Goal: Information Seeking & Learning: Learn about a topic

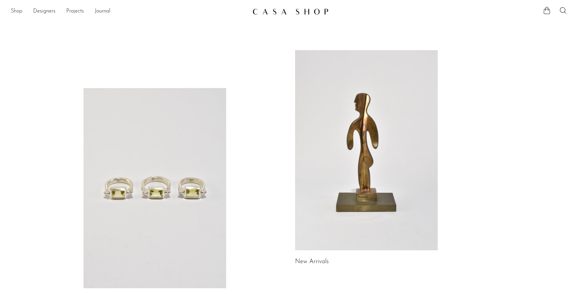
click at [19, 10] on link "Shop" at bounding box center [16, 11] width 11 height 9
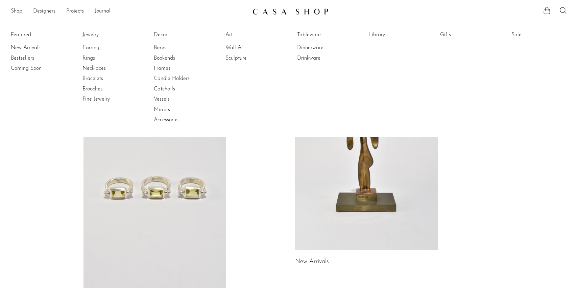
click at [161, 37] on link "Decor" at bounding box center [179, 34] width 51 height 7
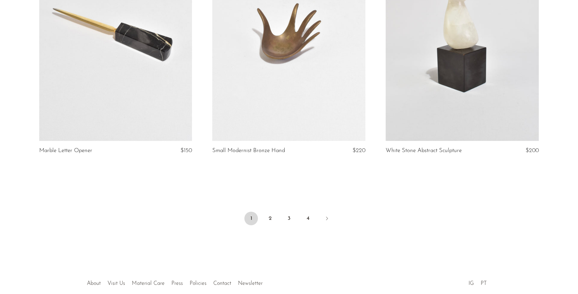
scroll to position [2858, 0]
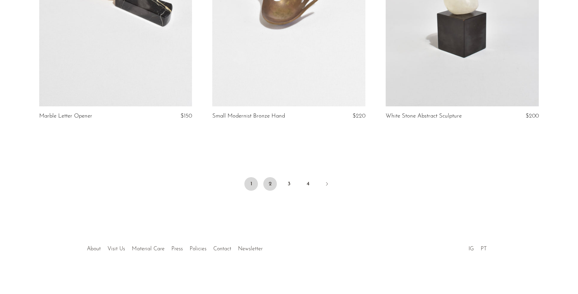
click at [267, 182] on link "2" at bounding box center [270, 184] width 14 height 14
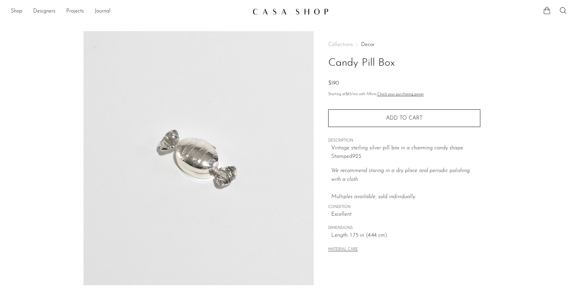
scroll to position [147, 0]
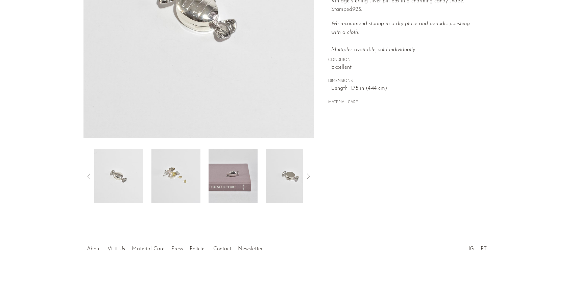
click at [240, 181] on img at bounding box center [233, 176] width 49 height 54
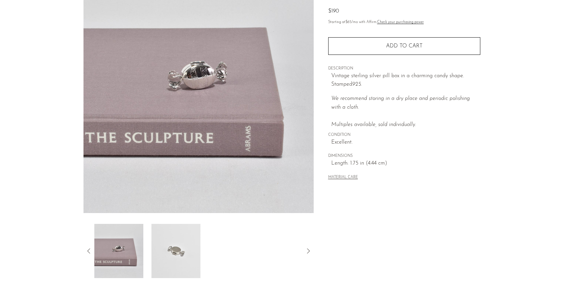
scroll to position [70, 0]
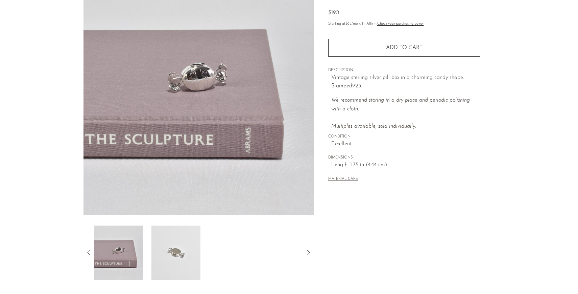
click at [178, 254] on img at bounding box center [176, 252] width 49 height 54
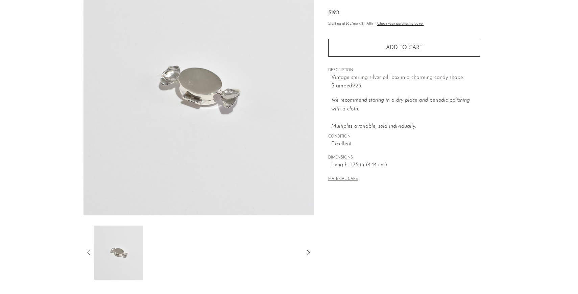
click at [142, 251] on img at bounding box center [118, 252] width 49 height 54
click at [125, 246] on img at bounding box center [118, 252] width 49 height 54
click at [89, 252] on icon at bounding box center [89, 252] width 8 height 8
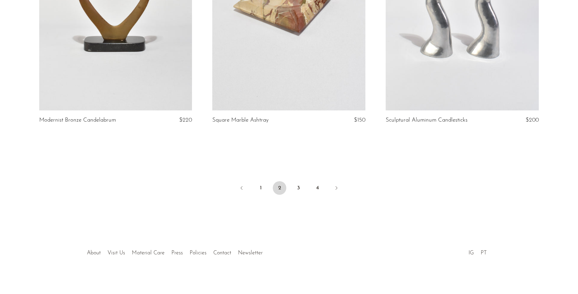
scroll to position [2858, 0]
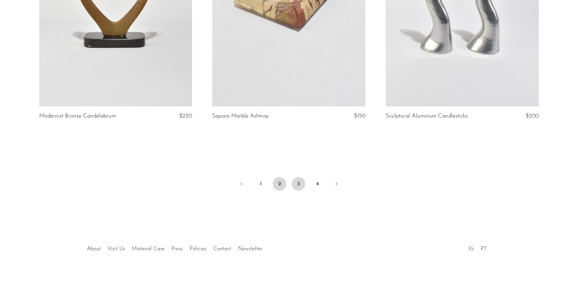
click at [295, 181] on link "3" at bounding box center [299, 184] width 14 height 14
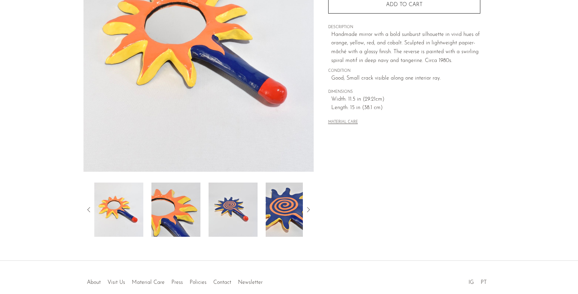
scroll to position [147, 0]
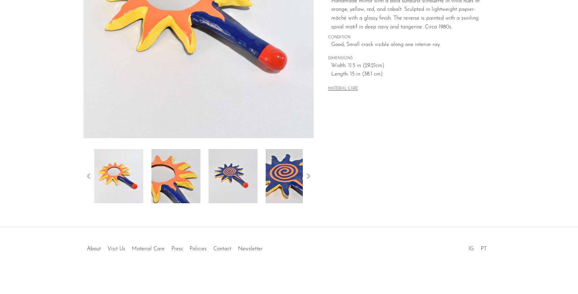
click at [238, 175] on img at bounding box center [233, 176] width 49 height 54
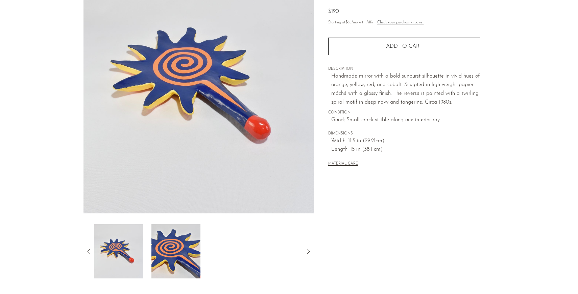
scroll to position [69, 0]
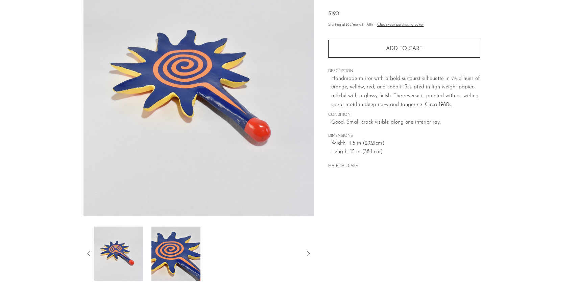
click at [122, 252] on img at bounding box center [118, 253] width 49 height 54
click at [88, 253] on icon at bounding box center [88, 253] width 3 height 5
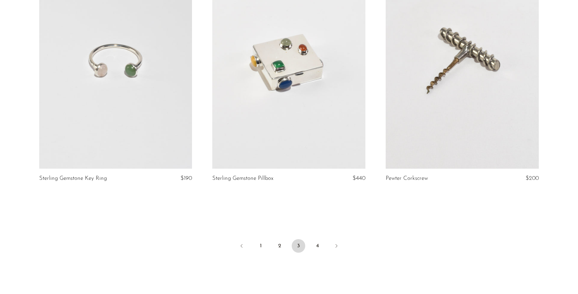
scroll to position [2866, 0]
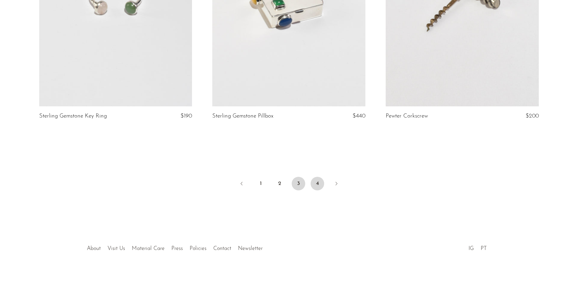
click at [318, 182] on link "4" at bounding box center [318, 184] width 14 height 14
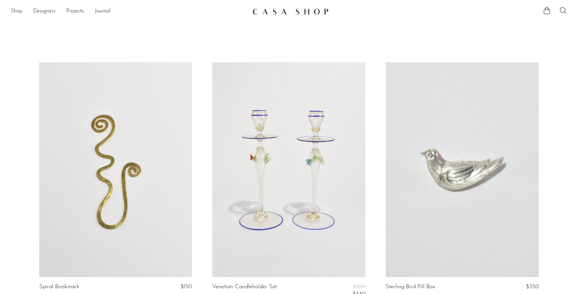
click at [18, 9] on link "Shop" at bounding box center [16, 11] width 11 height 9
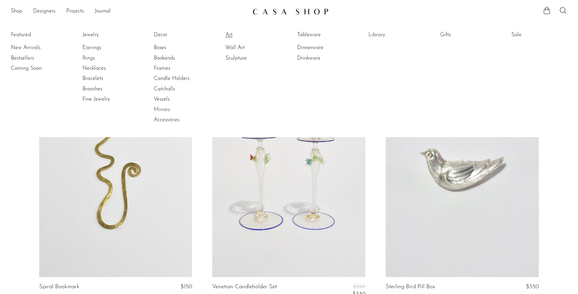
click at [229, 37] on link "Art" at bounding box center [251, 34] width 51 height 7
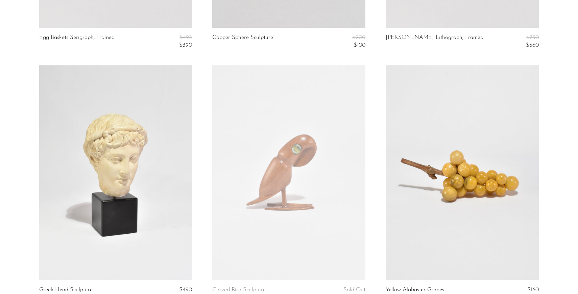
scroll to position [2889, 0]
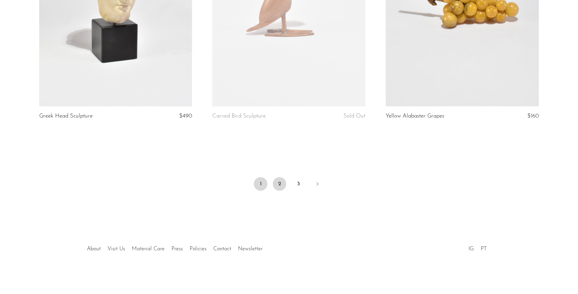
click at [282, 185] on link "2" at bounding box center [280, 184] width 14 height 14
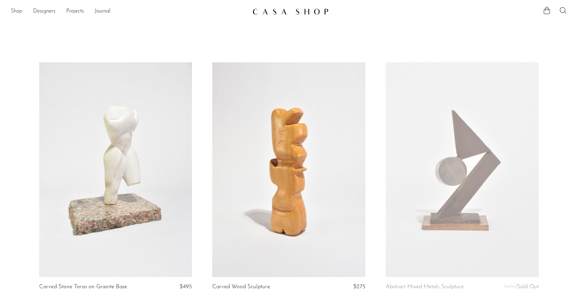
click at [20, 14] on link "Shop" at bounding box center [16, 11] width 11 height 9
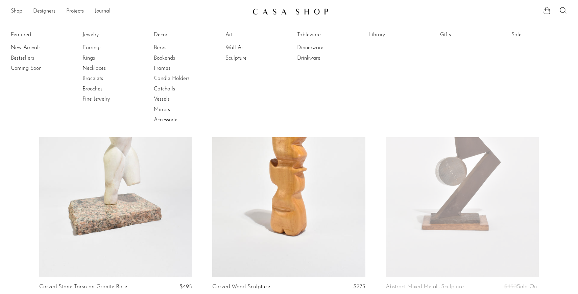
click at [311, 33] on link "Tableware" at bounding box center [322, 34] width 51 height 7
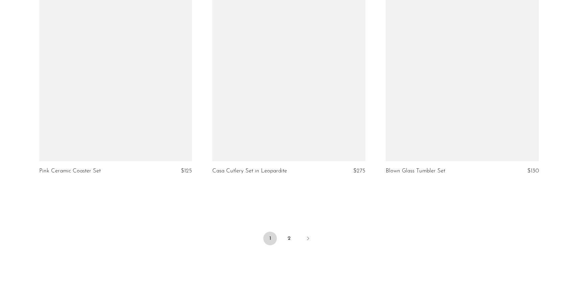
scroll to position [2822, 0]
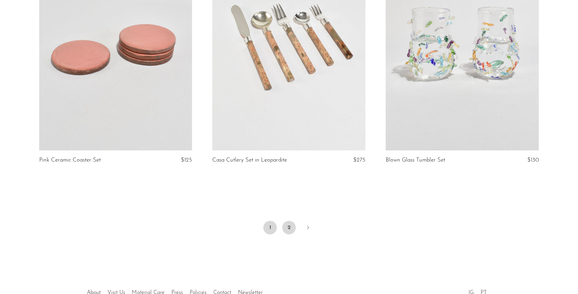
click at [288, 230] on link "2" at bounding box center [289, 227] width 14 height 14
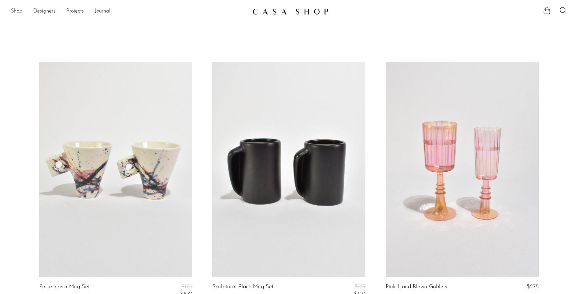
click at [19, 13] on link "Shop" at bounding box center [16, 11] width 11 height 9
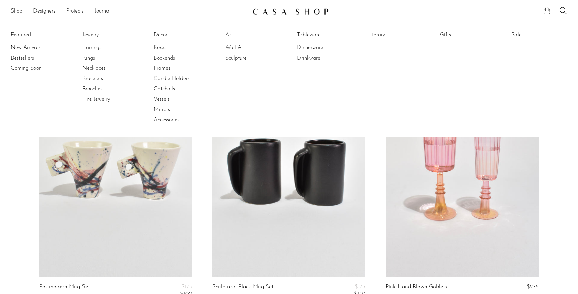
click at [88, 32] on link "Jewelry" at bounding box center [108, 34] width 51 height 7
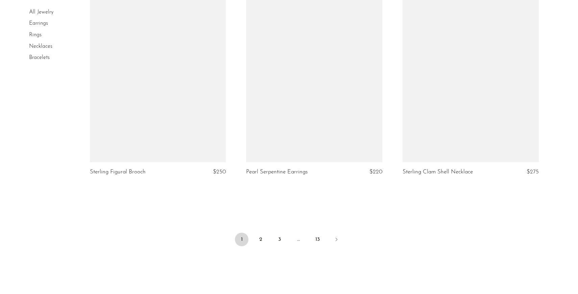
scroll to position [2527, 0]
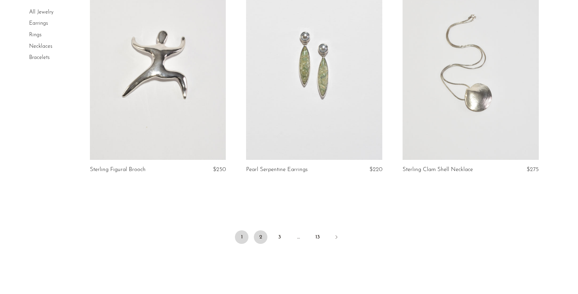
click at [263, 239] on link "2" at bounding box center [261, 237] width 14 height 14
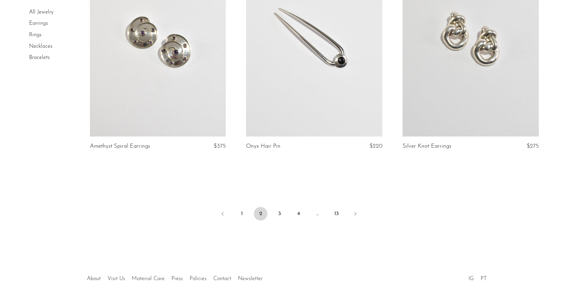
scroll to position [2593, 0]
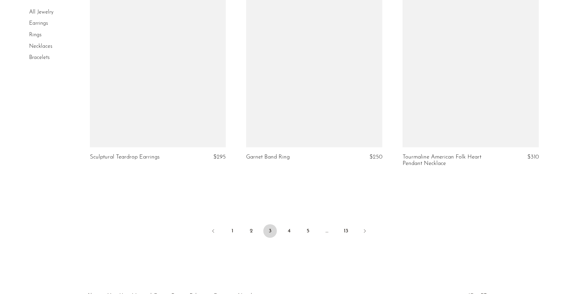
scroll to position [2588, 0]
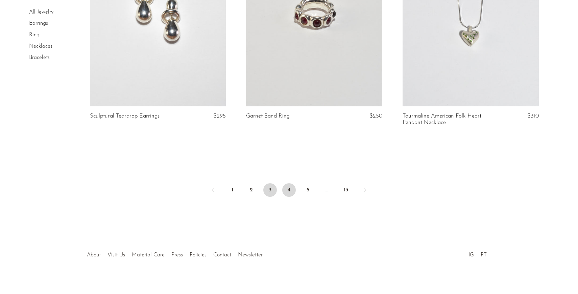
click at [287, 184] on link "4" at bounding box center [289, 190] width 14 height 14
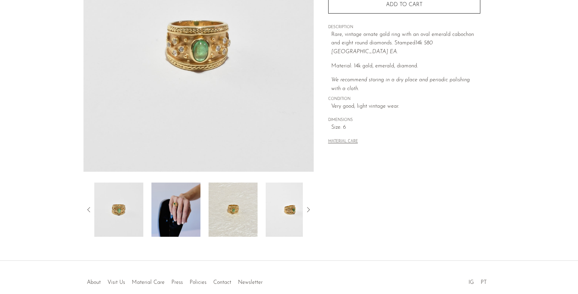
click at [178, 222] on img at bounding box center [176, 209] width 49 height 54
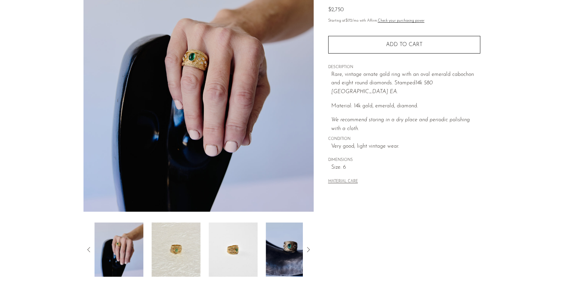
scroll to position [71, 0]
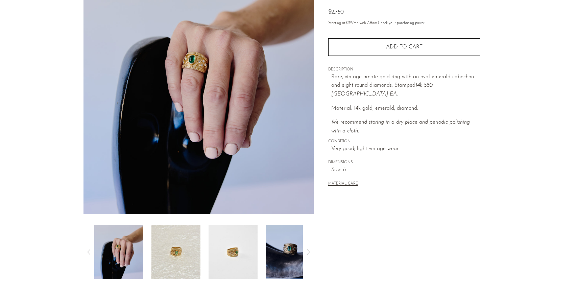
click at [179, 254] on img at bounding box center [176, 252] width 49 height 54
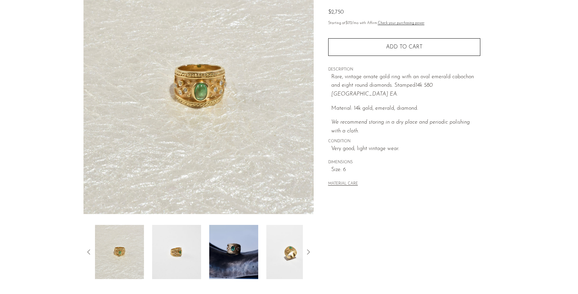
click at [215, 256] on img at bounding box center [233, 252] width 49 height 54
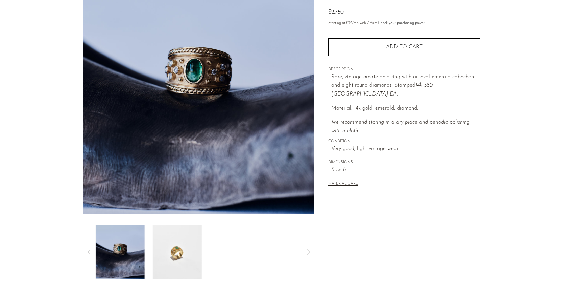
click at [215, 256] on div at bounding box center [198, 252] width 209 height 54
click at [187, 250] on img at bounding box center [176, 252] width 49 height 54
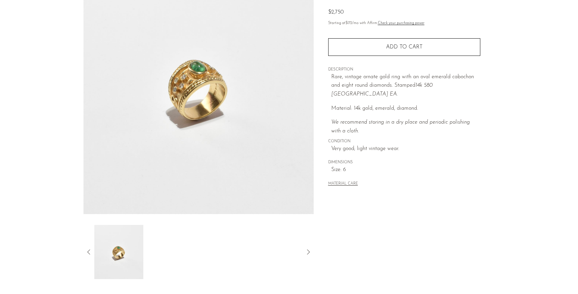
click at [87, 250] on icon at bounding box center [89, 252] width 8 height 8
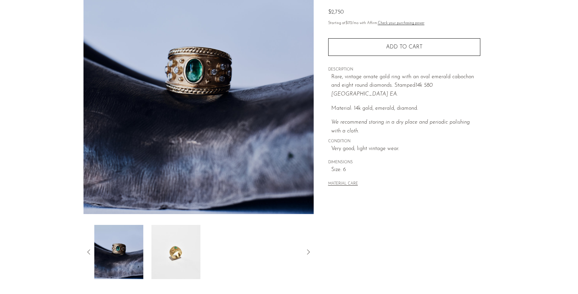
click at [118, 253] on img at bounding box center [118, 252] width 49 height 54
click at [94, 245] on img at bounding box center [118, 252] width 49 height 54
click at [91, 247] on div at bounding box center [199, 252] width 230 height 54
click at [90, 249] on icon at bounding box center [89, 252] width 8 height 8
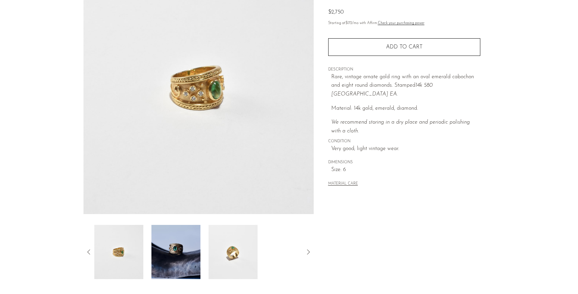
click at [90, 249] on icon at bounding box center [89, 252] width 8 height 8
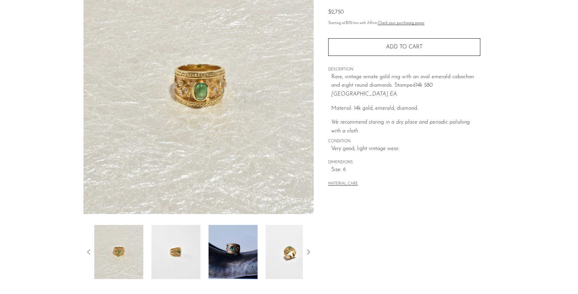
click at [90, 249] on icon at bounding box center [89, 252] width 8 height 8
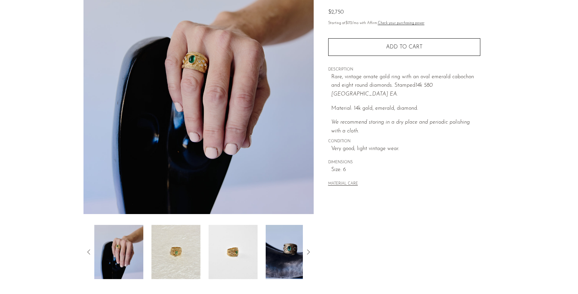
click at [90, 249] on icon at bounding box center [89, 252] width 8 height 8
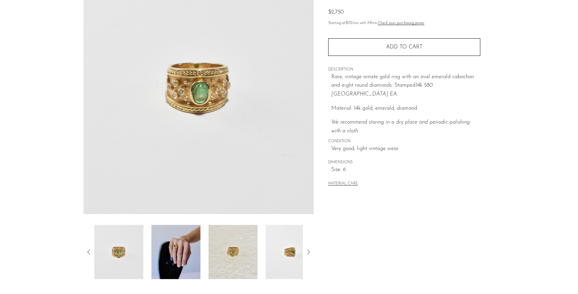
click at [90, 249] on icon at bounding box center [89, 252] width 8 height 8
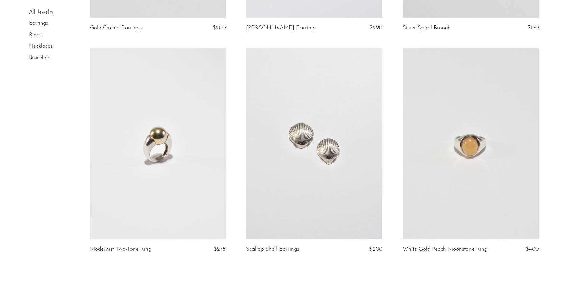
scroll to position [2590, 0]
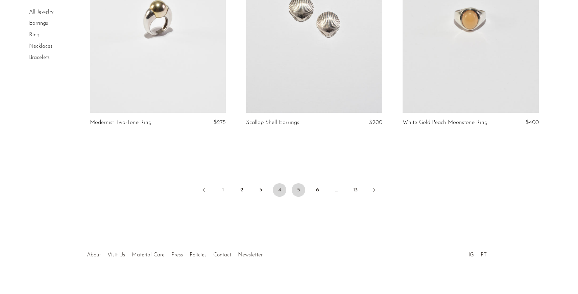
click at [297, 187] on link "5" at bounding box center [299, 190] width 14 height 14
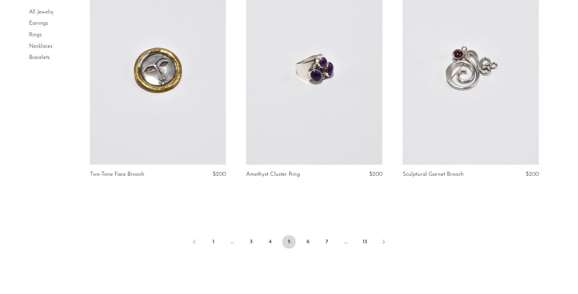
scroll to position [2541, 0]
click at [307, 240] on link "6" at bounding box center [308, 241] width 14 height 14
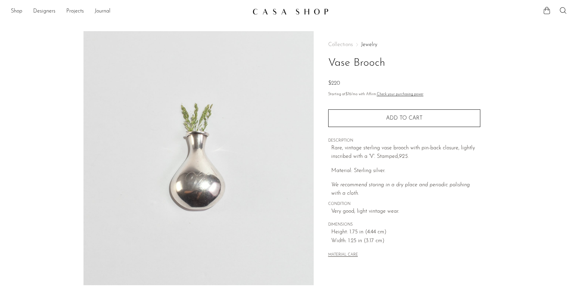
click at [207, 188] on img at bounding box center [199, 158] width 230 height 254
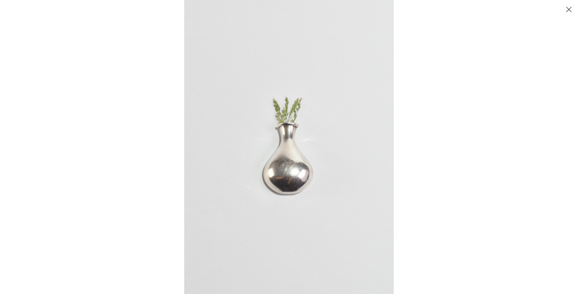
click at [284, 160] on img at bounding box center [289, 147] width 210 height 294
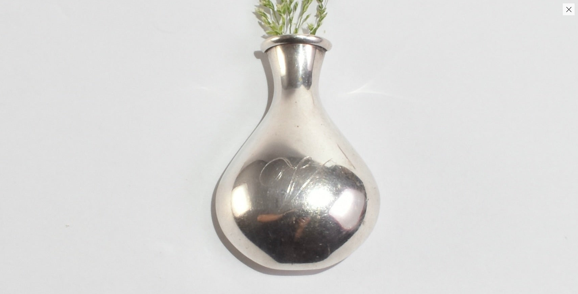
click at [283, 167] on img at bounding box center [300, 115] width 692 height 969
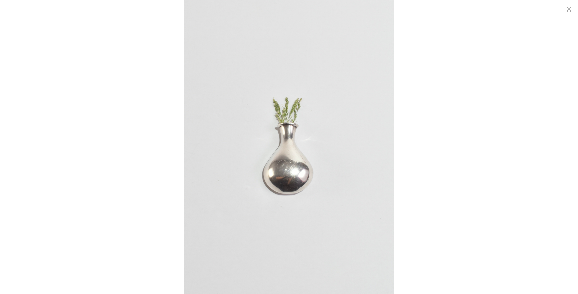
click at [147, 175] on div at bounding box center [289, 147] width 578 height 294
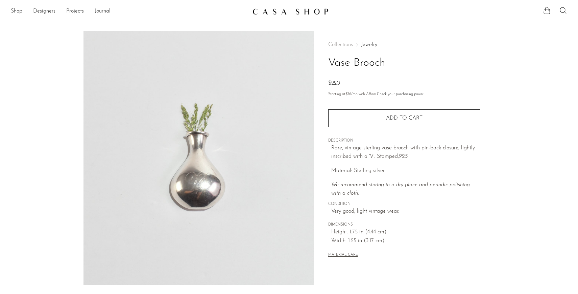
click at [185, 137] on img at bounding box center [199, 158] width 230 height 254
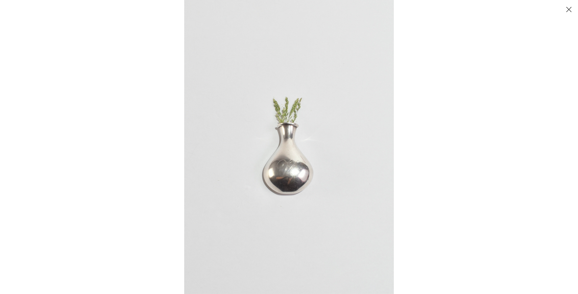
click at [268, 101] on img at bounding box center [289, 147] width 210 height 294
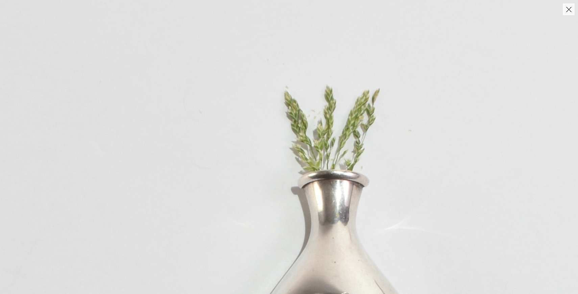
click at [270, 105] on img at bounding box center [337, 251] width 692 height 969
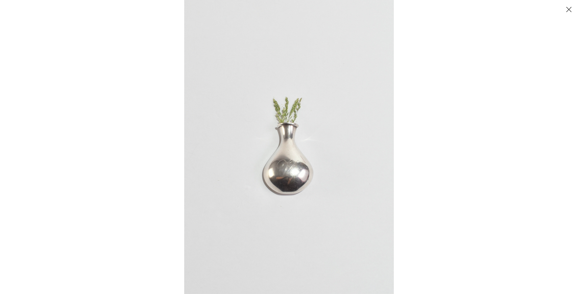
click at [155, 124] on div at bounding box center [289, 147] width 578 height 294
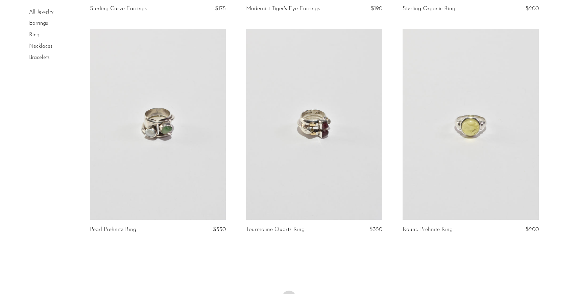
scroll to position [2574, 0]
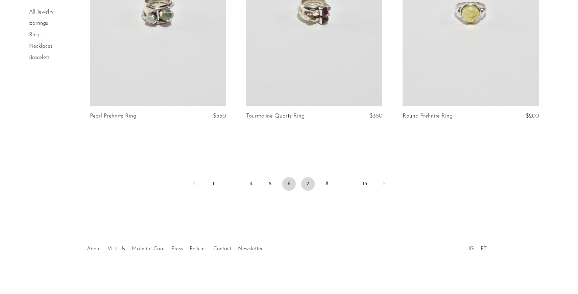
click at [310, 181] on link "7" at bounding box center [308, 184] width 14 height 14
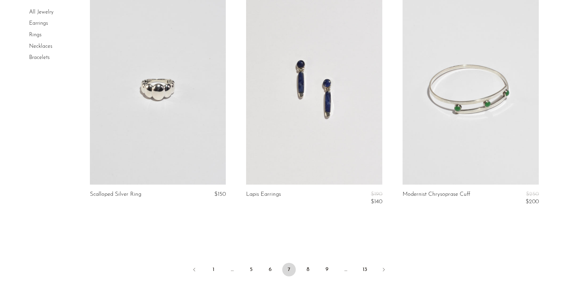
scroll to position [2599, 0]
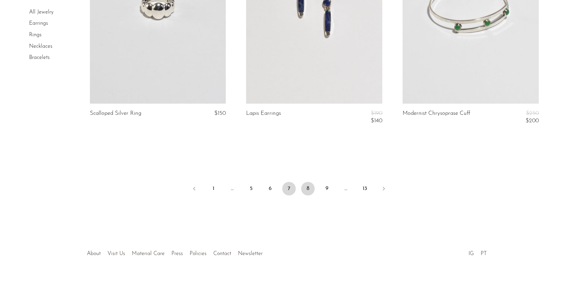
click at [308, 184] on link "8" at bounding box center [308, 189] width 14 height 14
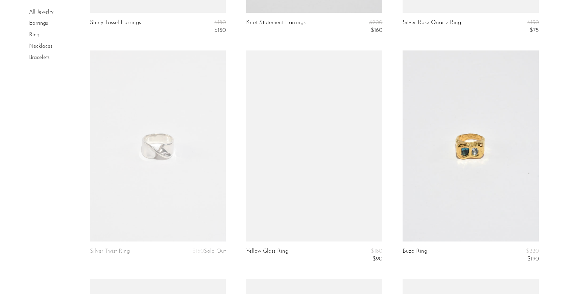
scroll to position [1684, 0]
